Goal: Navigation & Orientation: Find specific page/section

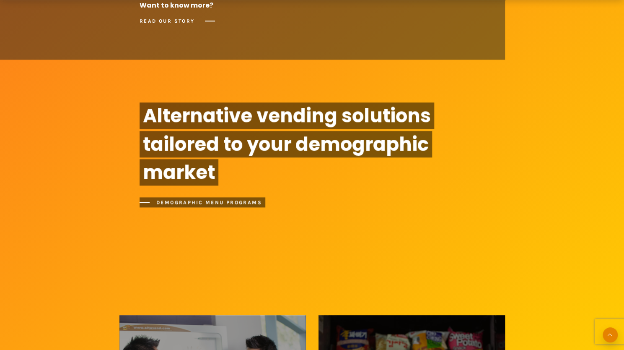
scroll to position [463, 0]
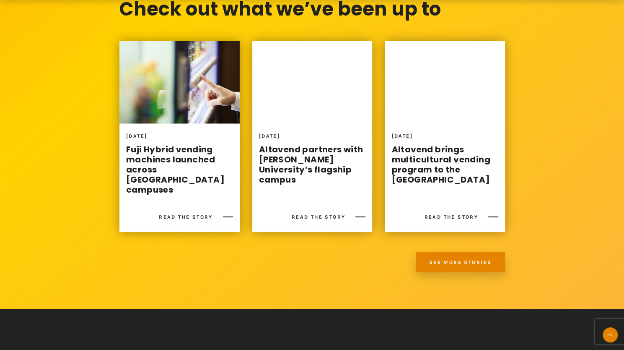
scroll to position [1227, 0]
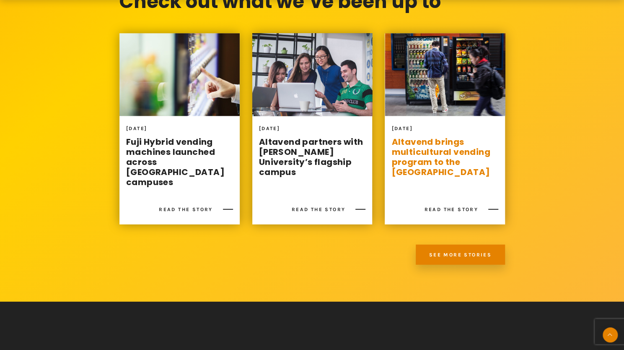
click at [436, 163] on link "Altavend brings multicultural vending program to the [GEOGRAPHIC_DATA]" at bounding box center [441, 157] width 99 height 42
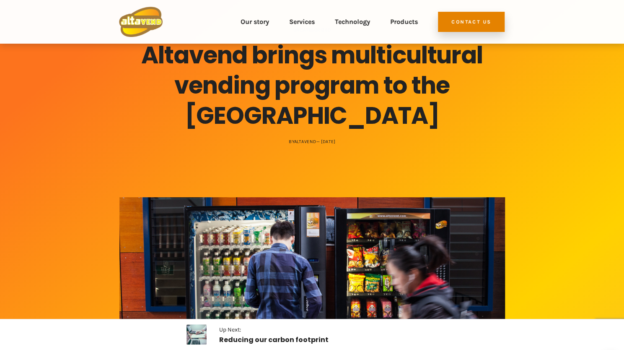
scroll to position [30, 0]
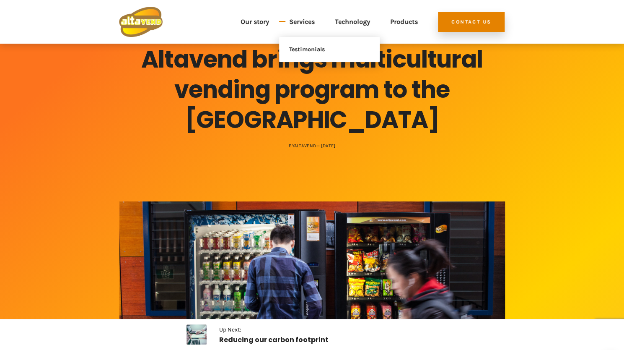
click at [313, 18] on link "Services" at bounding box center [302, 22] width 26 height 30
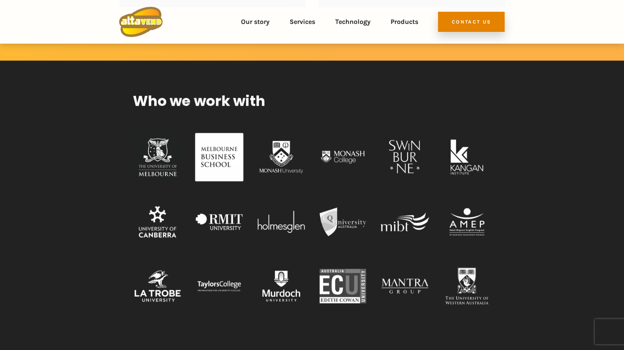
scroll to position [2658, 0]
